Goal: Find specific page/section: Find specific page/section

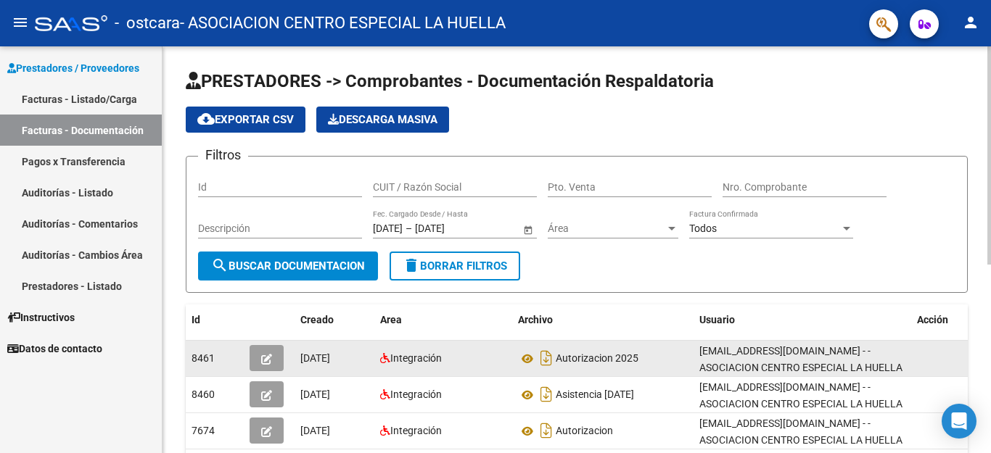
click at [901, 354] on div "[EMAIL_ADDRESS][DOMAIN_NAME] - - ASOCIACION CENTRO ESPECIAL LA HUELLA" at bounding box center [802, 358] width 206 height 30
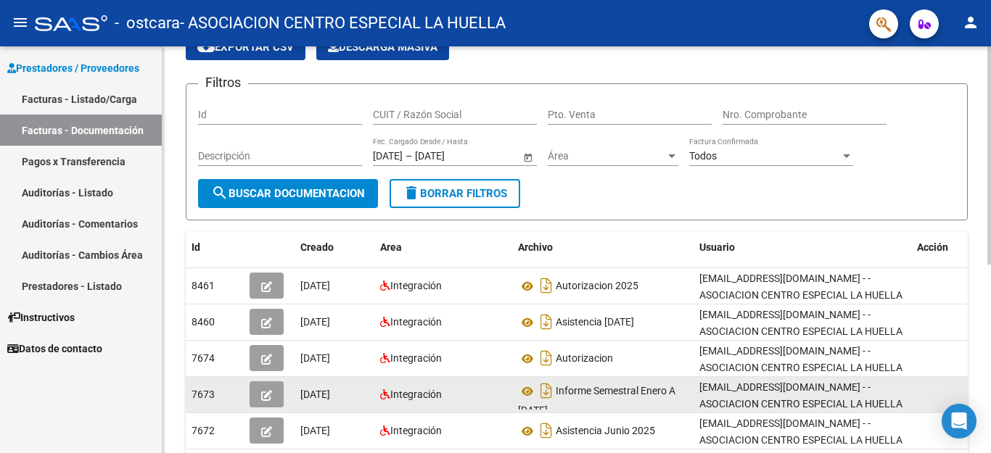
scroll to position [145, 0]
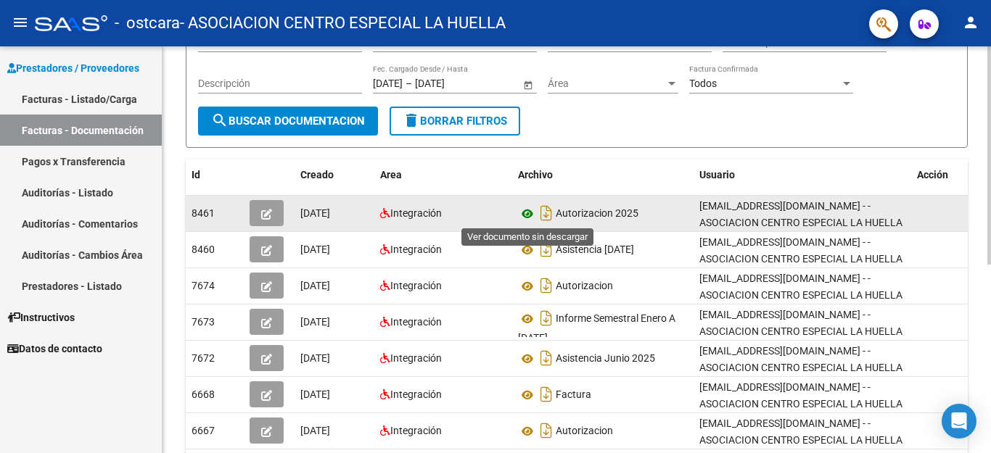
click at [529, 212] on icon at bounding box center [527, 213] width 19 height 17
click at [262, 210] on icon "button" at bounding box center [266, 214] width 11 height 11
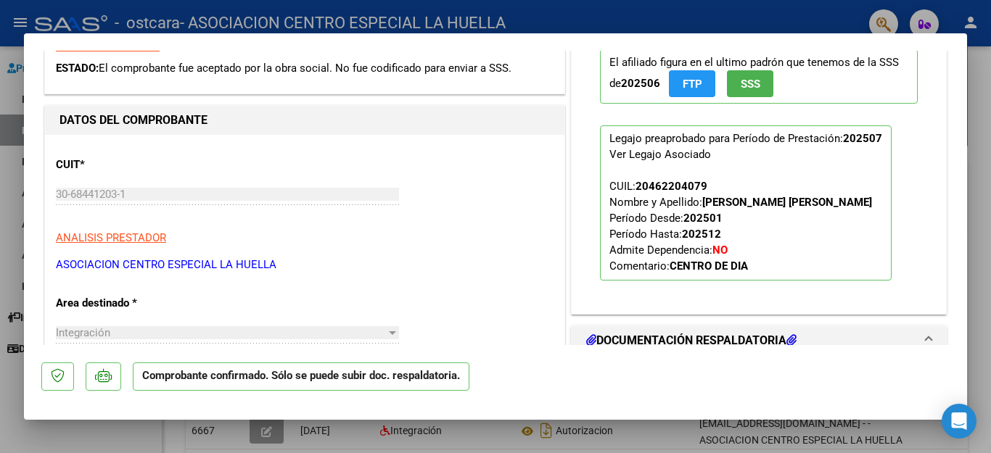
scroll to position [0, 0]
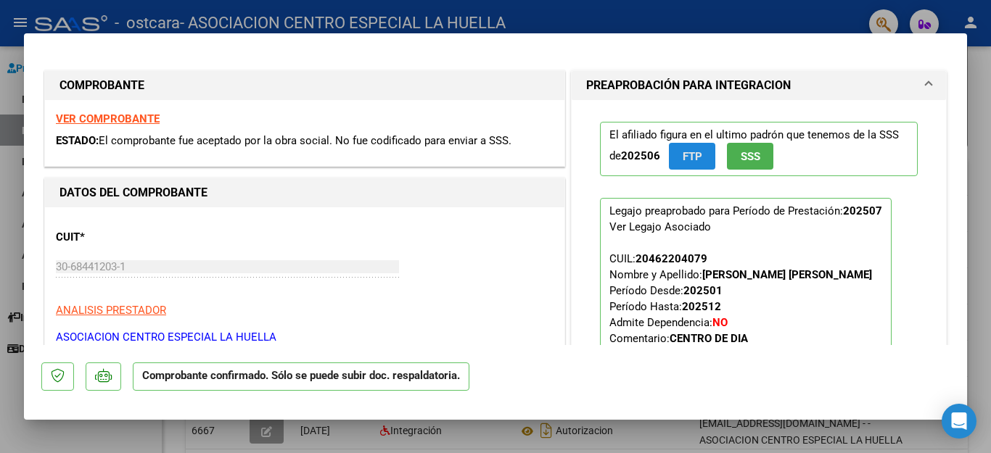
click at [694, 157] on span "FTP" at bounding box center [692, 156] width 20 height 13
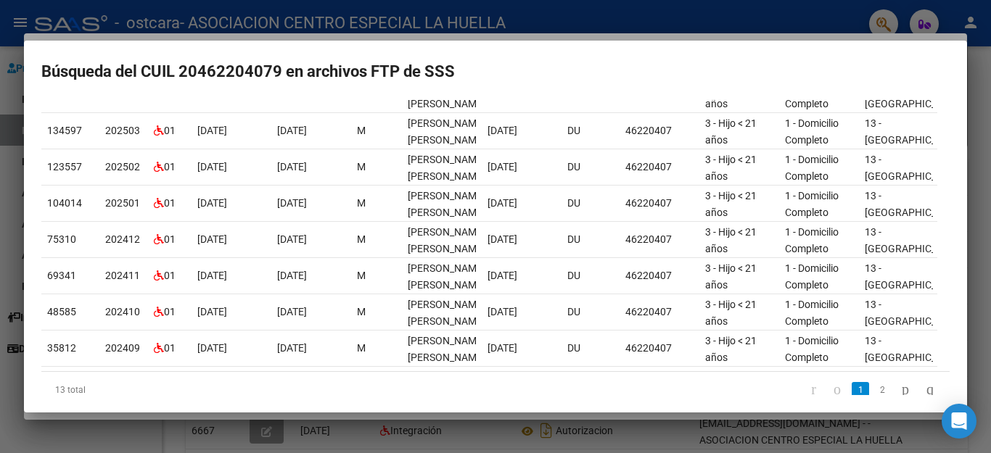
scroll to position [265, 0]
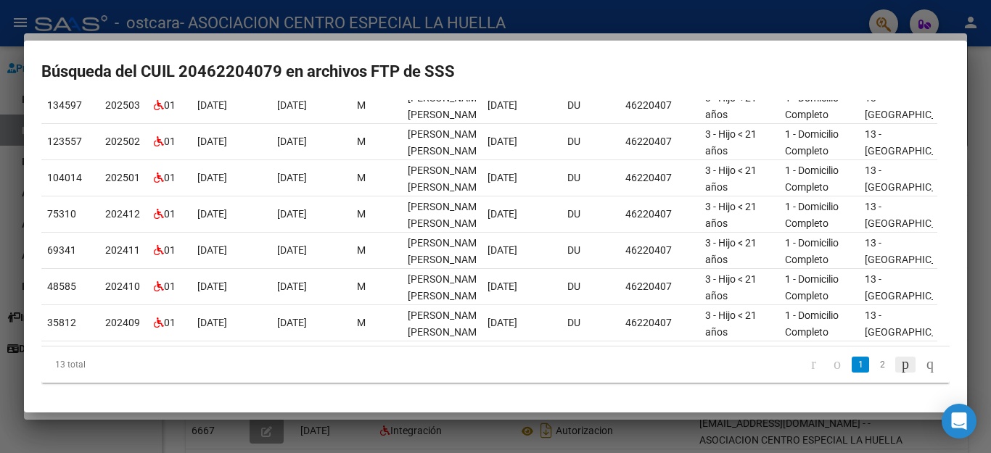
click at [899, 365] on icon "go to next page" at bounding box center [905, 363] width 12 height 17
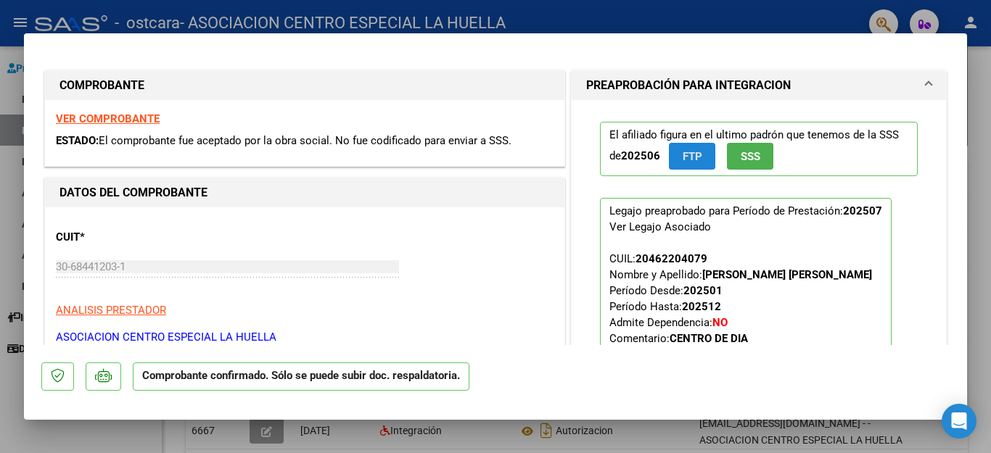
click at [752, 155] on span "SSS" at bounding box center [750, 156] width 20 height 13
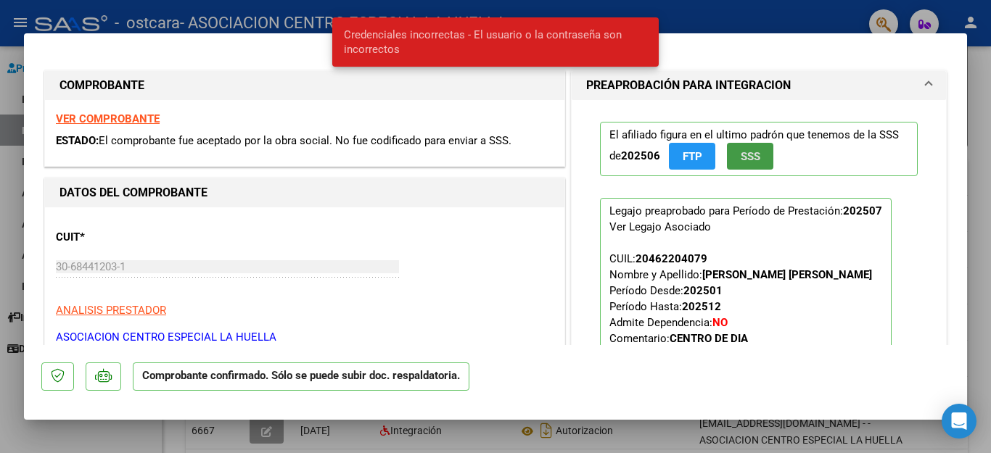
type input "$ 0,00"
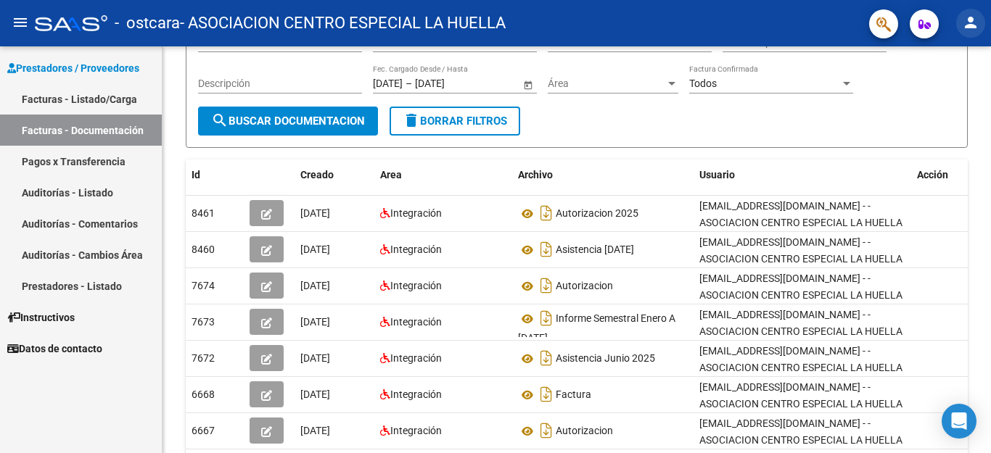
click at [968, 20] on mat-icon "person" at bounding box center [970, 22] width 17 height 17
click at [683, 29] on div at bounding box center [495, 226] width 991 height 453
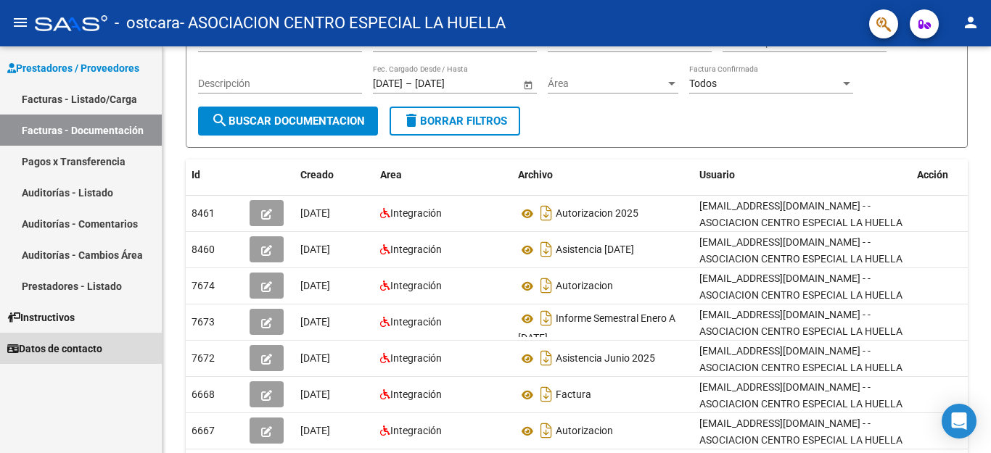
click at [102, 349] on span "Datos de contacto" at bounding box center [54, 349] width 95 height 16
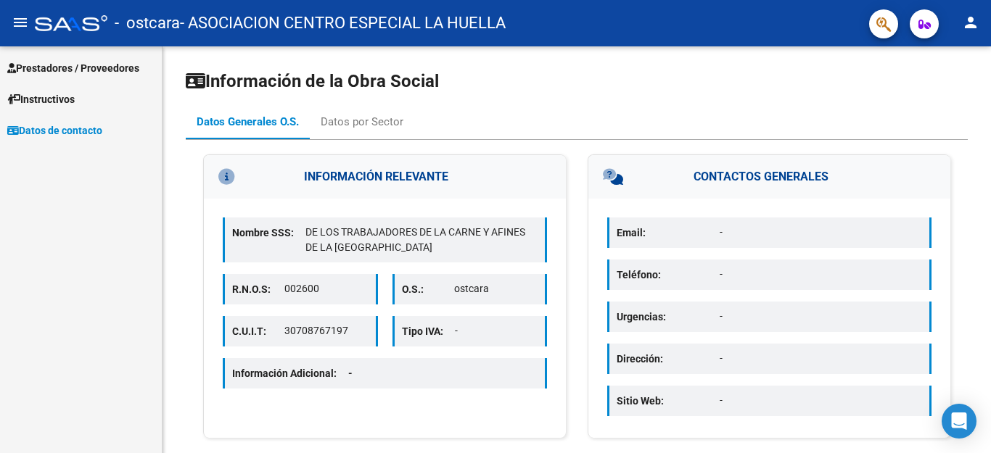
click at [55, 97] on span "Instructivos" at bounding box center [40, 99] width 67 height 16
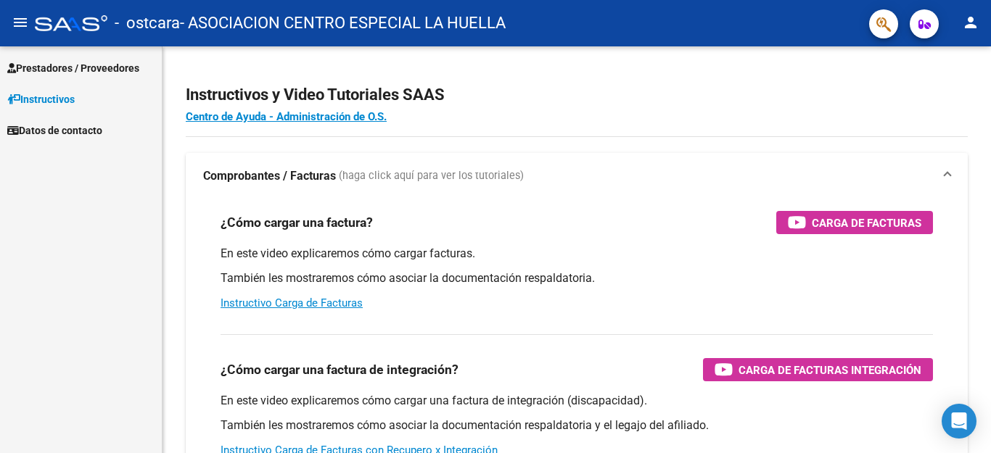
click at [89, 67] on span "Prestadores / Proveedores" at bounding box center [73, 68] width 132 height 16
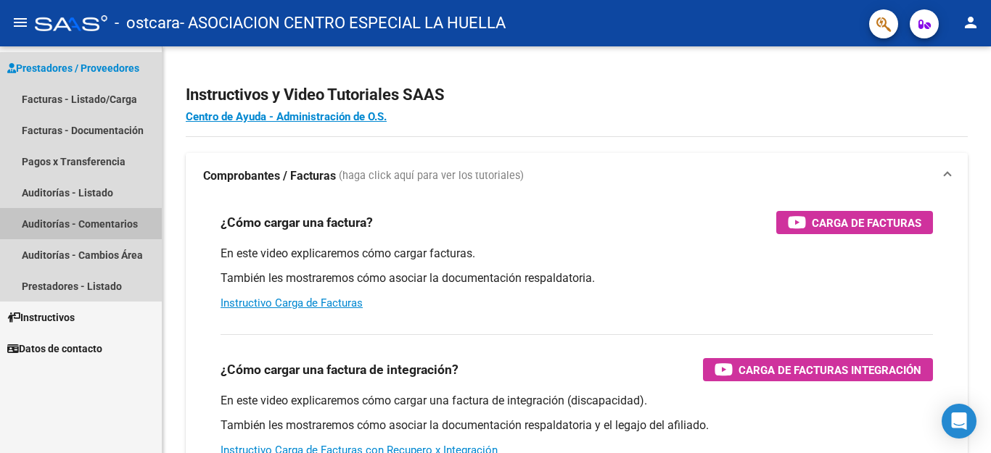
click at [126, 226] on link "Auditorías - Comentarios" at bounding box center [81, 223] width 162 height 31
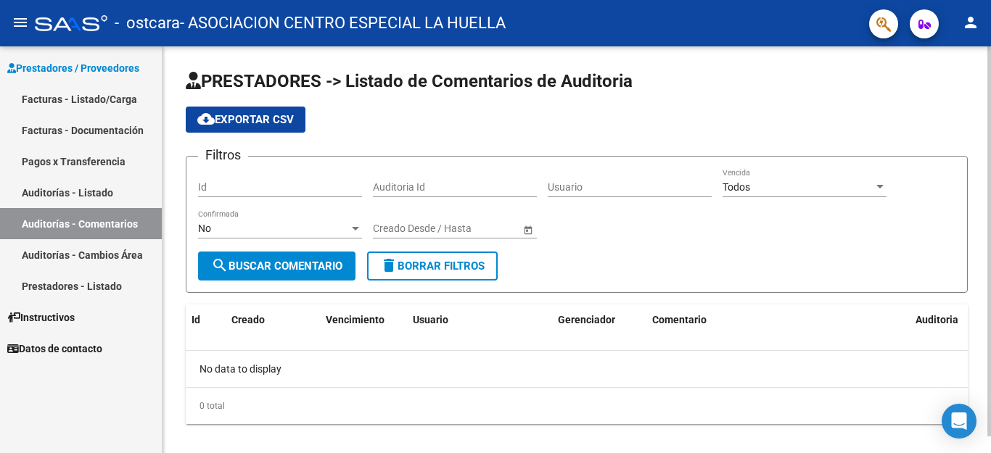
scroll to position [17, 0]
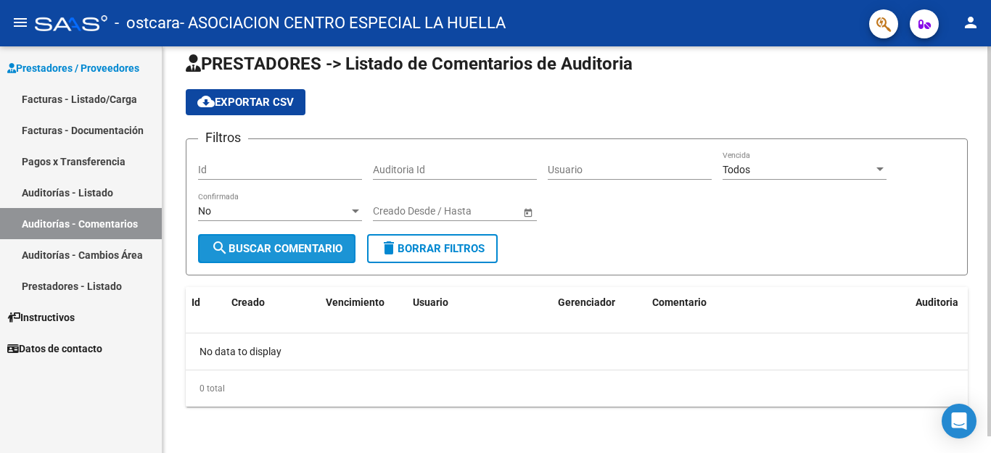
click at [334, 252] on span "search Buscar Comentario" at bounding box center [276, 248] width 131 height 13
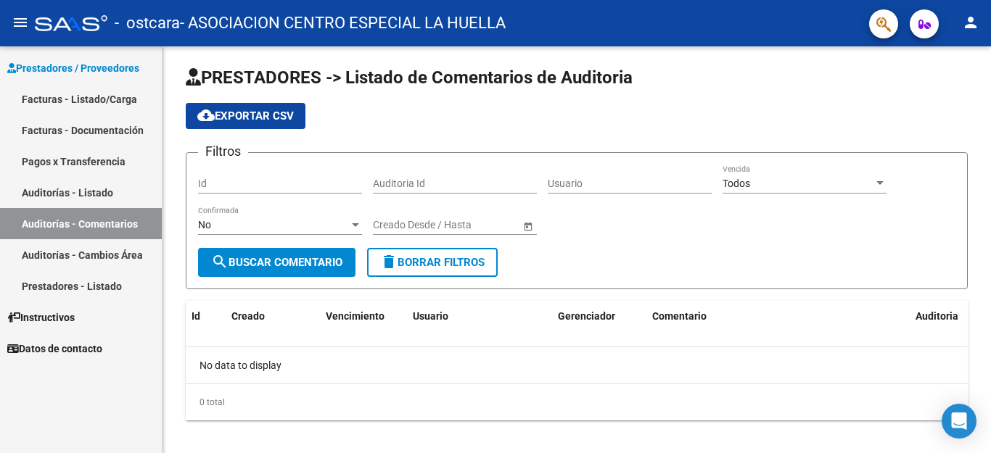
scroll to position [0, 0]
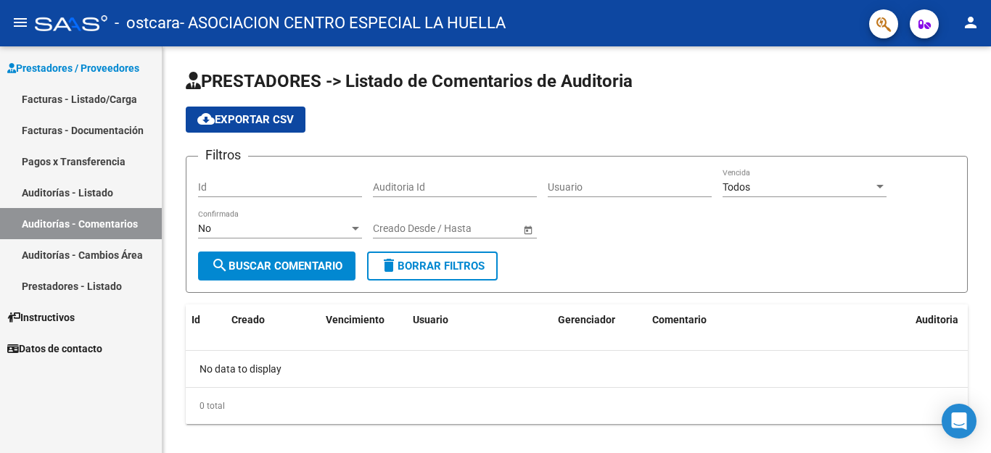
click at [85, 191] on link "Auditorías - Listado" at bounding box center [81, 192] width 162 height 31
